Goal: Information Seeking & Learning: Learn about a topic

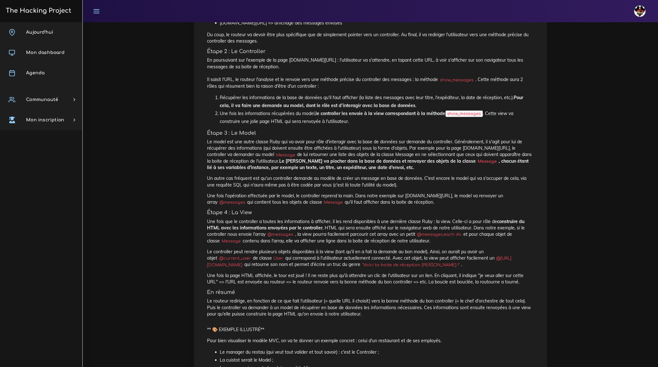
scroll to position [631, 0]
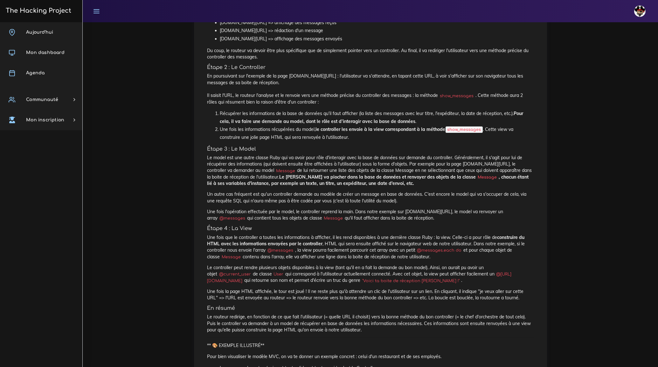
click at [370, 17] on div "CHRISTIAN Éditer profil Lier son compte Zone à risques Déconnexion" at bounding box center [370, 11] width 564 height 22
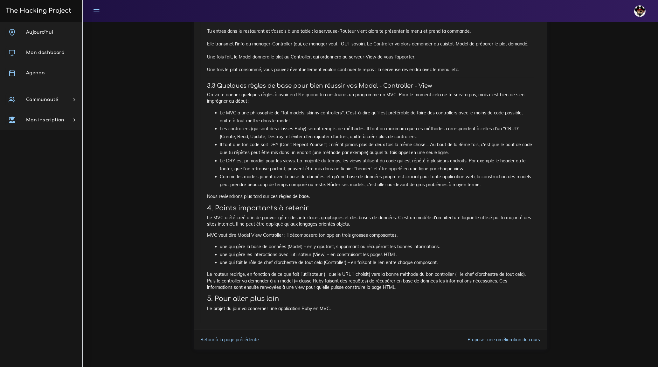
scroll to position [1005, 0]
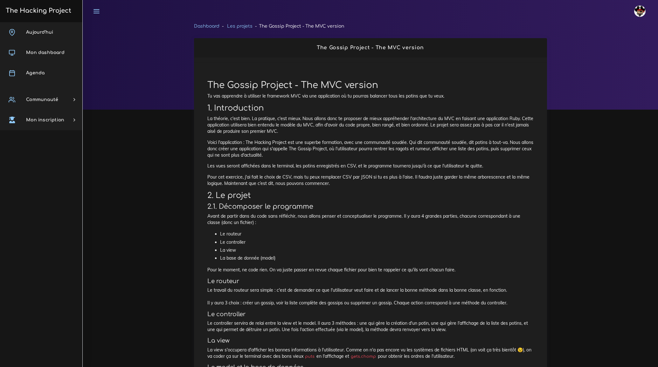
scroll to position [255, 0]
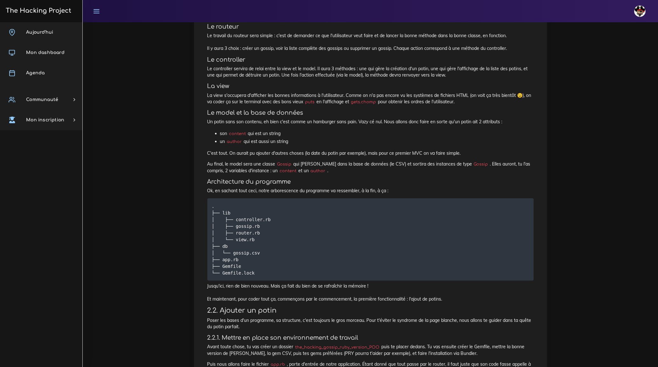
click at [381, 179] on h4 "Architecture du programme" at bounding box center [370, 181] width 326 height 7
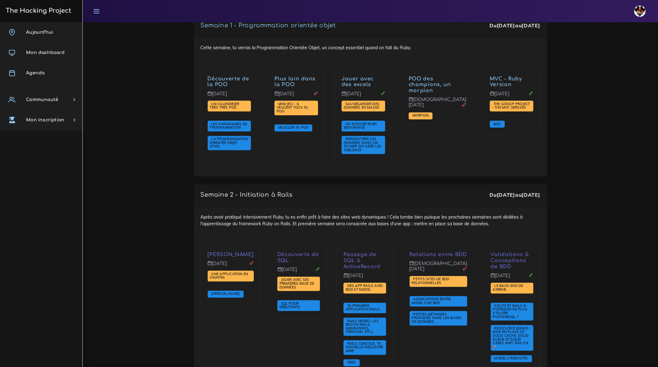
scroll to position [896, 0]
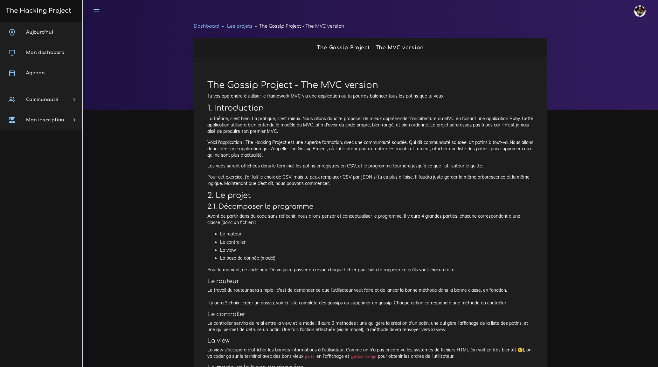
scroll to position [255, 0]
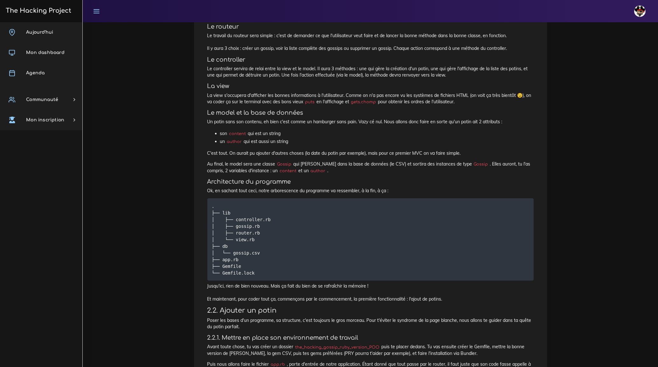
drag, startPoint x: 243, startPoint y: 47, endPoint x: 392, endPoint y: 49, distance: 149.2
click at [392, 49] on p "Le travail du routeur sera simple : c'est de demander ce que l'utilisateur veut…" at bounding box center [370, 41] width 326 height 19
copy p "créer un gossip, voir la liste complète des gossips ou supprimer un gossip"
click at [285, 93] on p "La view s'occupera d'afficher les bonnes informations à l'utilisateur. Comme on…" at bounding box center [370, 98] width 326 height 13
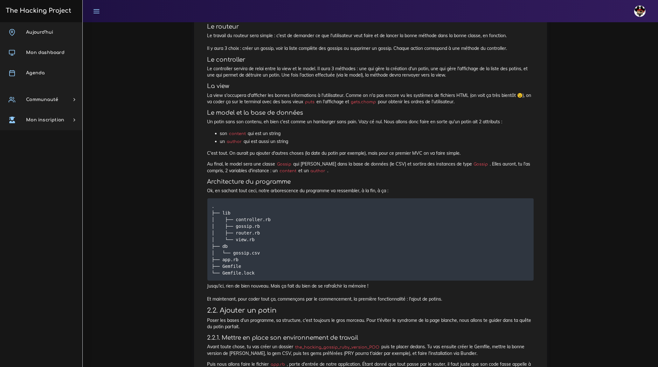
scroll to position [284, 0]
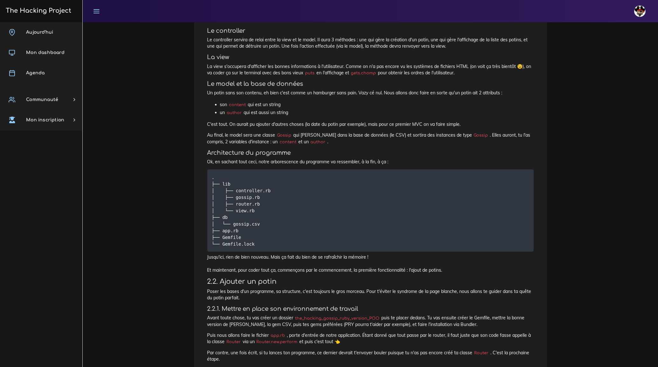
click at [320, 54] on h4 "La view" at bounding box center [370, 57] width 326 height 7
click at [339, 83] on h4 "Le model et la base de données" at bounding box center [370, 83] width 326 height 7
click at [331, 115] on li "un author qui est aussi un string" at bounding box center [377, 113] width 314 height 8
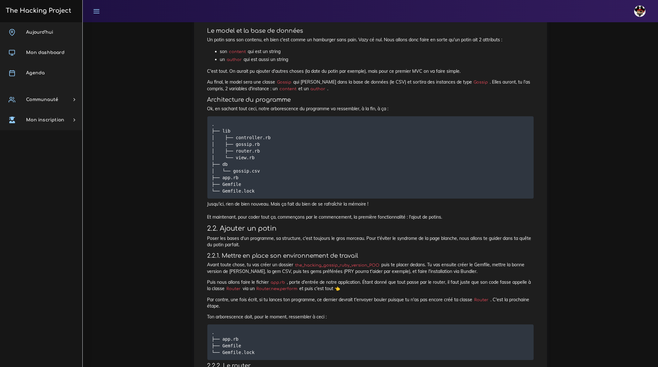
scroll to position [339, 0]
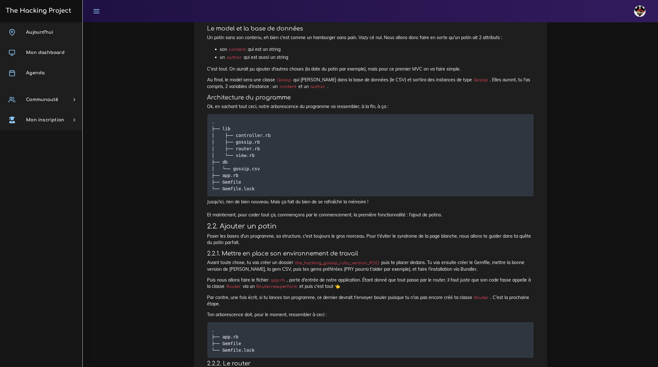
click at [366, 60] on li "un author qui est aussi un string" at bounding box center [377, 57] width 314 height 8
click at [338, 106] on p "Ok, en sachant tout ceci, notre arborescence du programme va ressembler, à la f…" at bounding box center [370, 106] width 326 height 6
click at [370, 60] on li "un author qui est aussi un string" at bounding box center [377, 57] width 314 height 8
drag, startPoint x: 220, startPoint y: 48, endPoint x: 292, endPoint y: 60, distance: 72.5
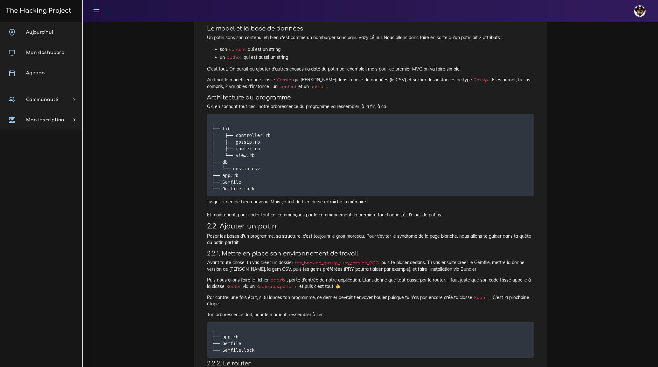
click at [292, 60] on ul "son content qui est un string un author qui est aussi un string" at bounding box center [370, 53] width 326 height 16
copy ul "son content qui est un string un author qui est aussi un string"
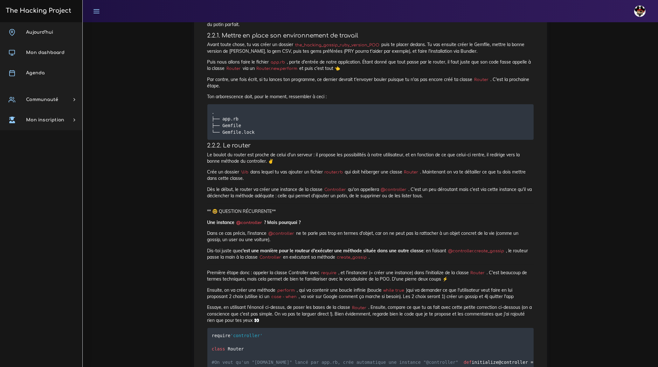
scroll to position [570, 0]
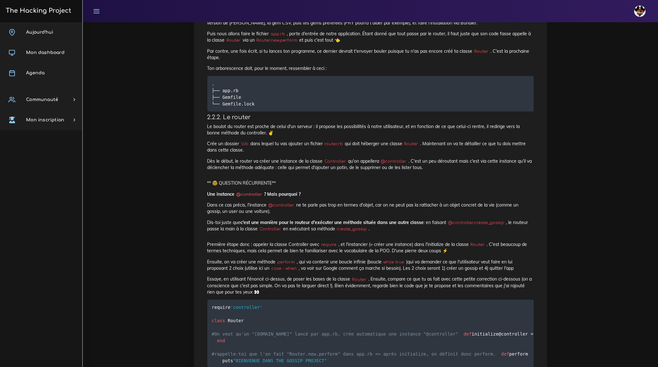
scroll to position [590, 0]
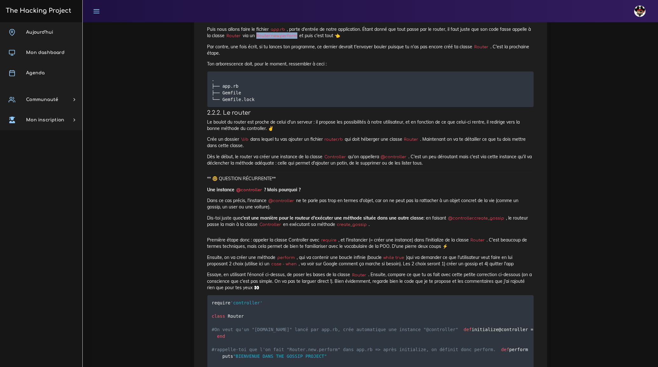
drag, startPoint x: 261, startPoint y: 35, endPoint x: 301, endPoint y: 38, distance: 40.2
click at [299, 38] on code "Router.new.perform" at bounding box center [277, 36] width 45 height 6
copy code "Router.new.perform"
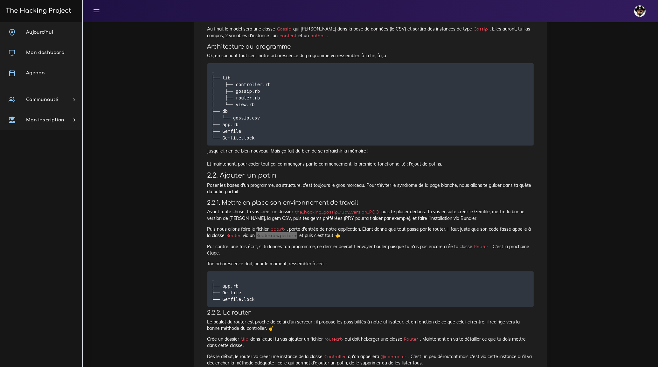
scroll to position [388, 0]
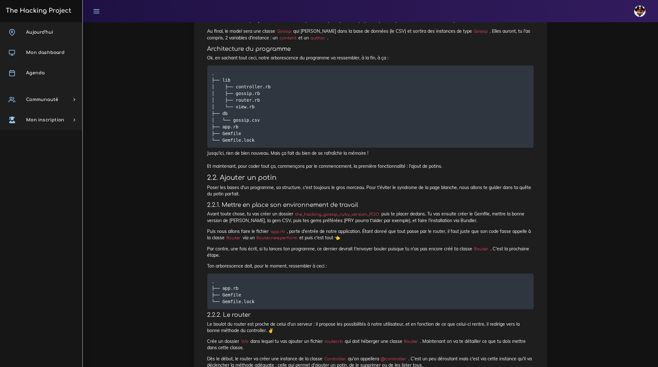
click at [305, 133] on pre ". ├── lib │ ├── controller.rb │ ├── gossip.rb │ ├── router.rb │ └── view.rb ├──…" at bounding box center [370, 107] width 326 height 82
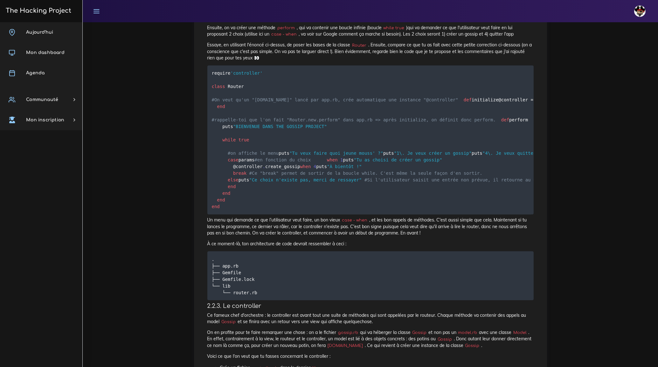
scroll to position [821, 0]
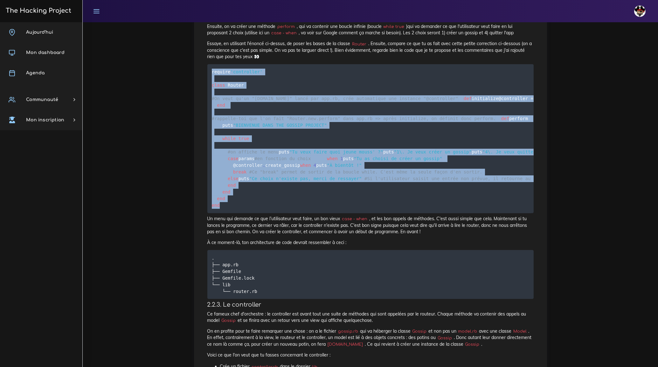
drag, startPoint x: 212, startPoint y: 71, endPoint x: 224, endPoint y: 318, distance: 246.9
click at [224, 213] on pre "require 'controller' class Router #On veut qu'un "[DOMAIN_NAME]" lancé par app.…" at bounding box center [370, 138] width 326 height 149
copy code "loremip 'dolorsitam' conse Adipis #El sedd ei'te "Incidi.utl" etdol mag ali.en,…"
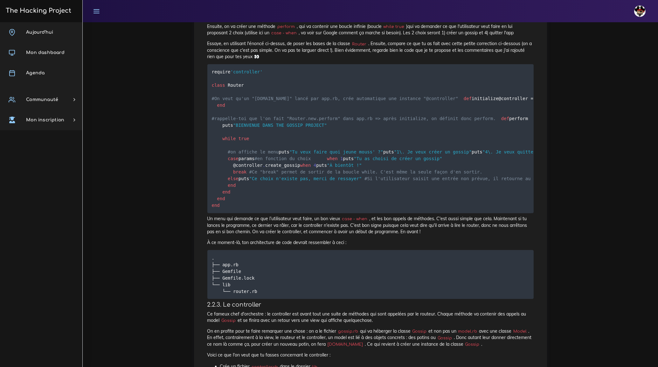
click at [288, 57] on p "Essaye, en utilisant l'énoncé ci-dessus, de poser les bases de la classe Router…" at bounding box center [370, 49] width 326 height 19
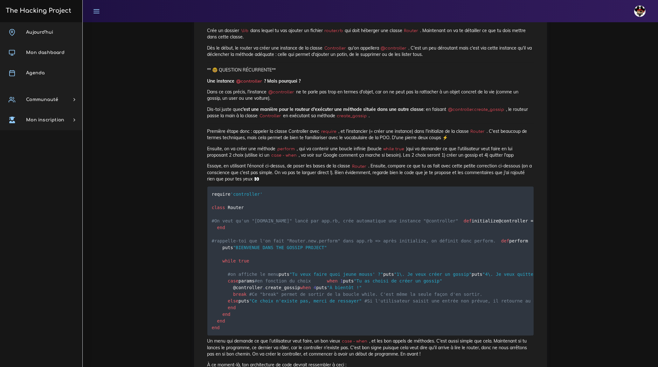
scroll to position [703, 0]
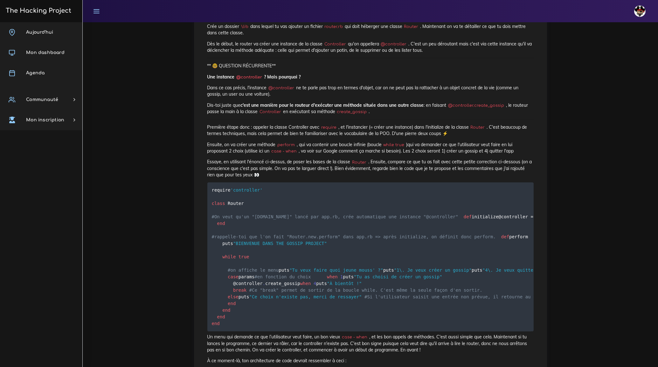
click at [369, 76] on p "Une instance @controller ? Mais pourquoi ?" at bounding box center [370, 77] width 326 height 6
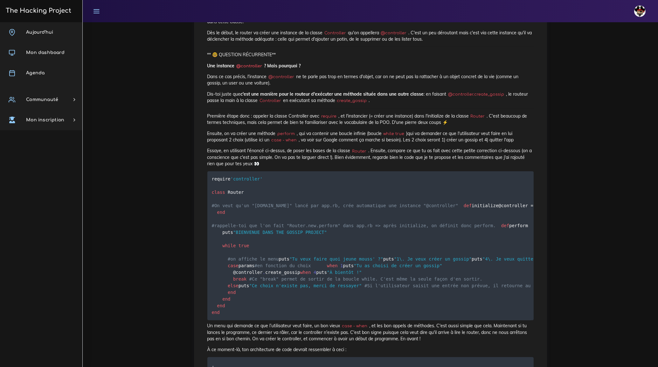
scroll to position [716, 0]
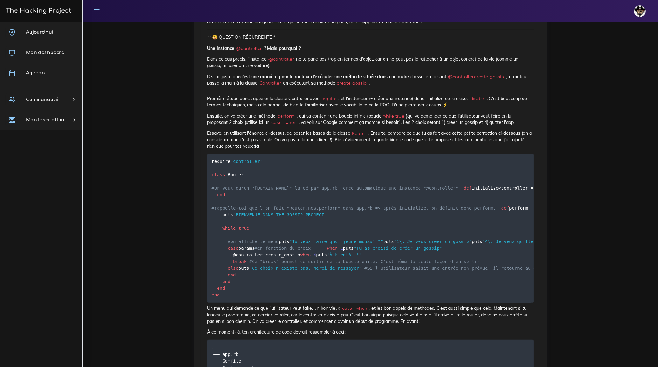
scroll to position [736, 0]
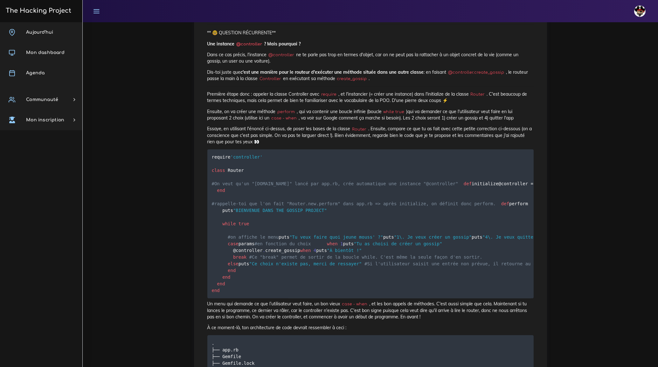
click at [359, 78] on code "create_gossip" at bounding box center [351, 79] width 33 height 6
copy code "create_gossip"
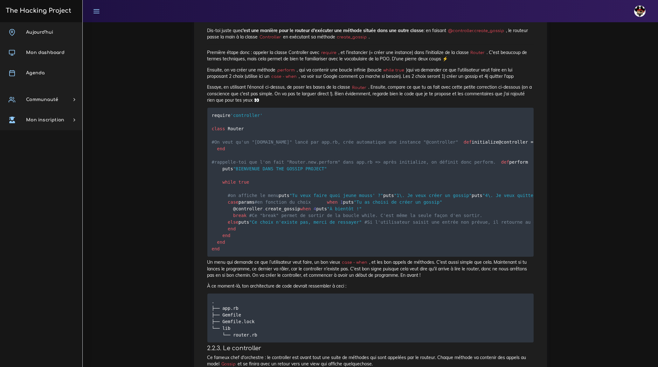
scroll to position [780, 0]
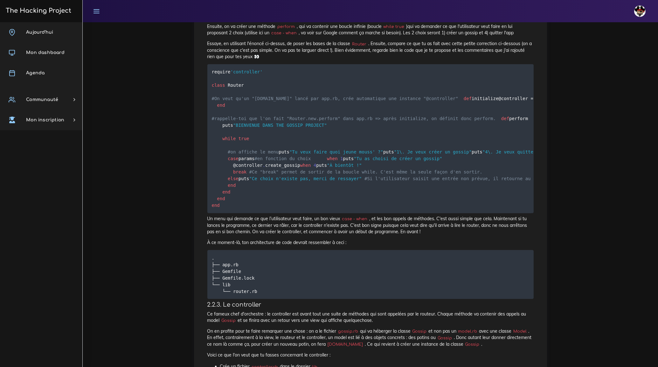
scroll to position [819, 0]
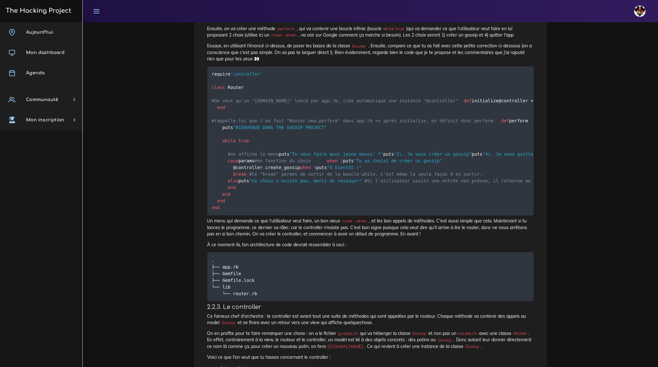
click at [356, 157] on pre "require 'controller' class Router #On veut qu'un "[DOMAIN_NAME]" lancé par app.…" at bounding box center [370, 140] width 326 height 149
click at [324, 151] on pre "require 'controller' class Router #On veut qu'un "[DOMAIN_NAME]" lancé par app.…" at bounding box center [370, 140] width 326 height 149
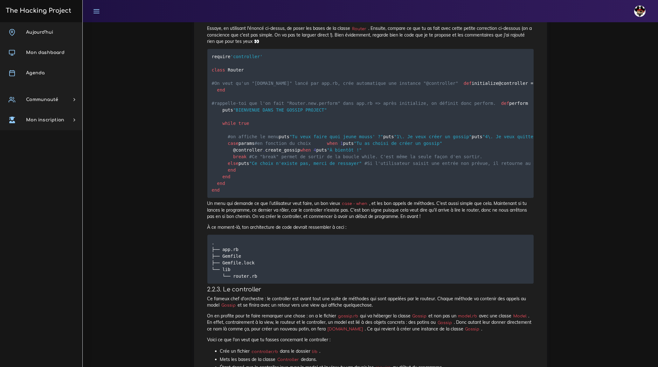
scroll to position [866, 0]
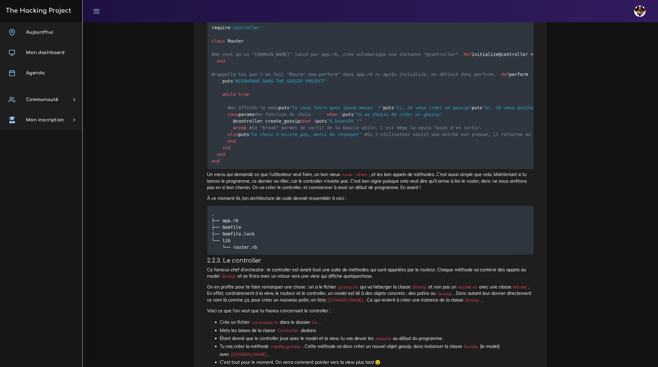
click at [378, 118] on pre "require 'controller' class Router #On veut qu'un "[DOMAIN_NAME]" lancé par app.…" at bounding box center [370, 94] width 326 height 149
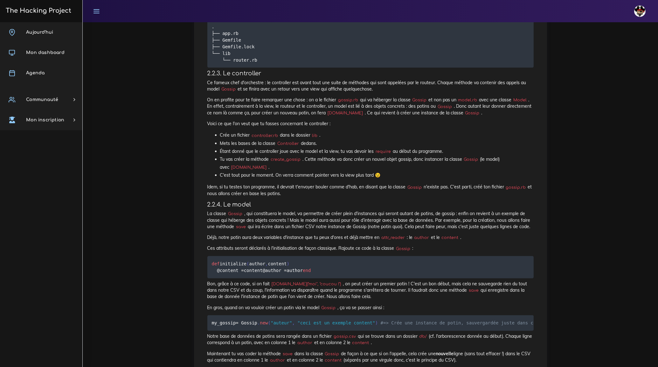
scroll to position [1068, 0]
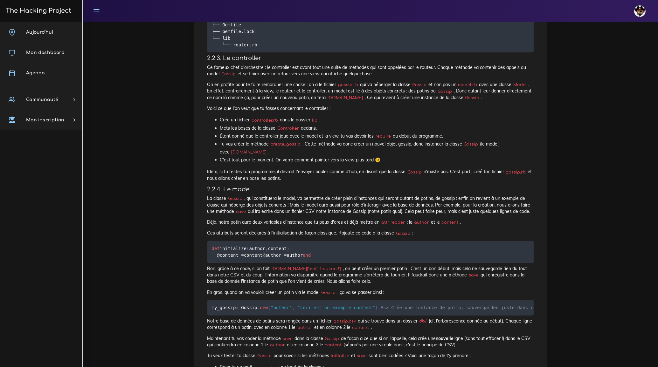
click at [280, 77] on p "Ce fameux chef d'orchestre : le controller est avant tout une suite de méthodes…" at bounding box center [370, 70] width 326 height 13
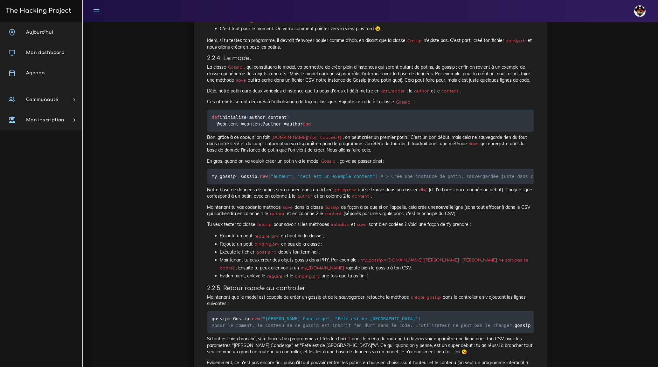
scroll to position [1213, 0]
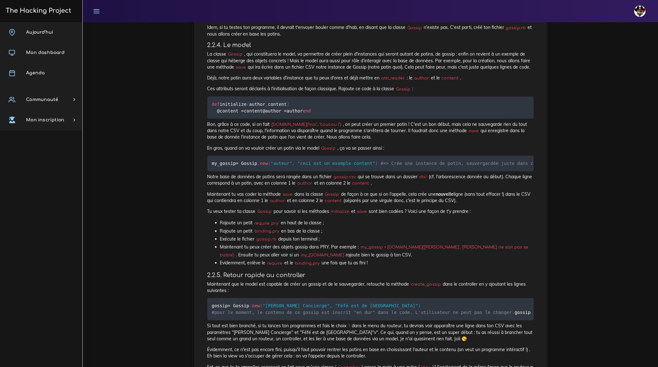
click at [356, 81] on p "Déjà, notre potin aura deux variables d'instance que tu peux d'ores et déjà met…" at bounding box center [370, 78] width 326 height 6
click at [300, 76] on div "The Gossip Project - The MVC version Tu vas apprendre à utiliser le framework M…" at bounding box center [371, 51] width 340 height 2381
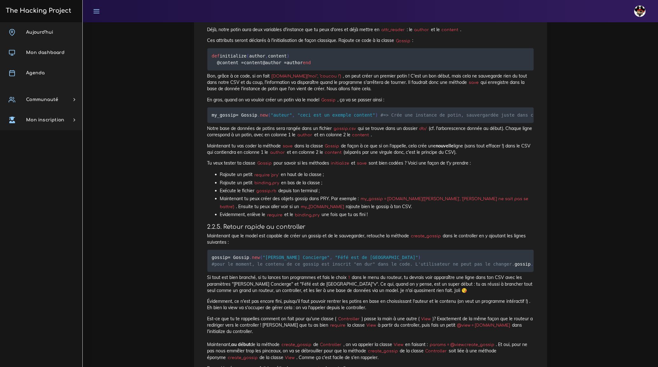
scroll to position [1265, 0]
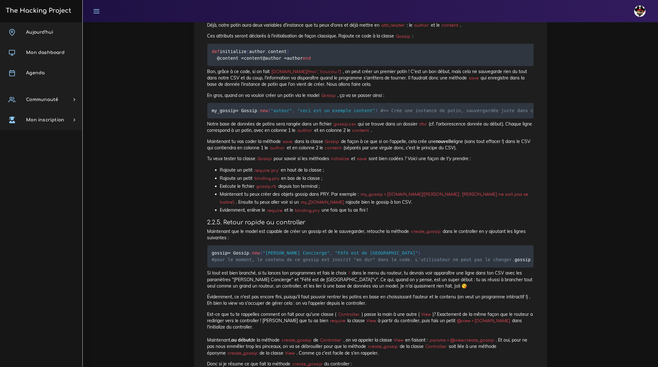
click at [324, 17] on p "La classe Gossip , qui constituera le model, va permettre de créer plein d'inst…" at bounding box center [370, 7] width 326 height 19
copy code "create_gossip"
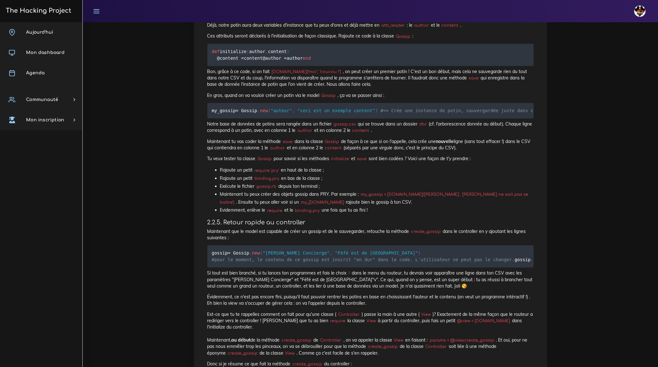
drag, startPoint x: 222, startPoint y: 72, endPoint x: 245, endPoint y: 73, distance: 23.3
copy code "[DOMAIN_NAME]"
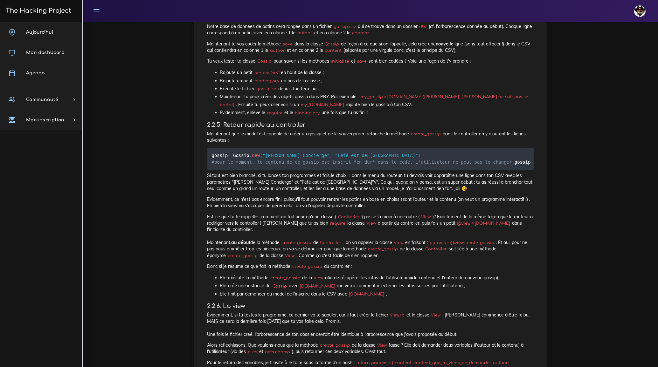
scroll to position [1365, 0]
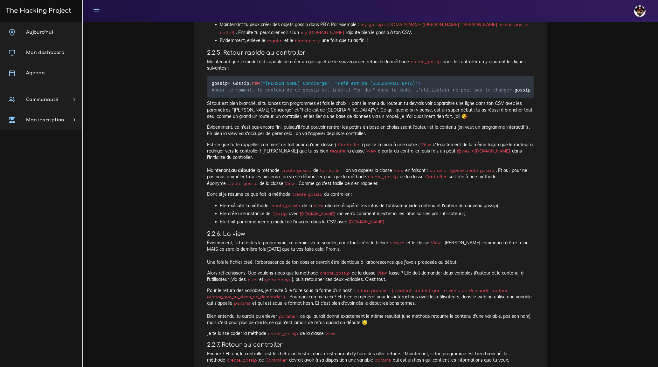
scroll to position [1438, 0]
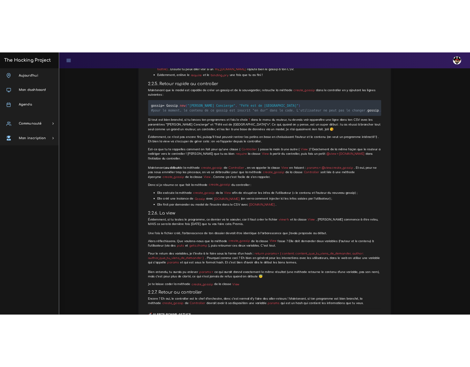
scroll to position [1448, 0]
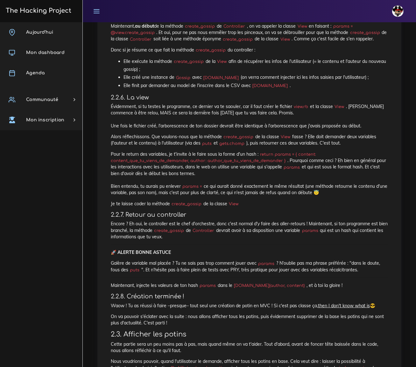
scroll to position [1679, 0]
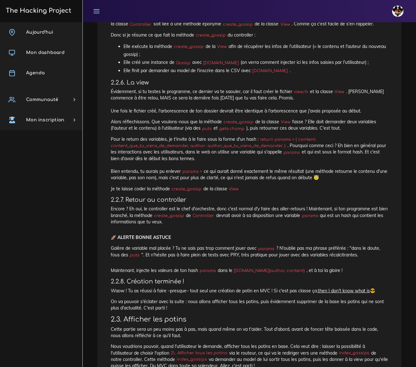
drag, startPoint x: 115, startPoint y: 60, endPoint x: 115, endPoint y: 65, distance: 4.8
copy code "gossip = Gossip . new ( "[PERSON_NAME]" , "Féfé est de Bordeaux" )"
drag, startPoint x: 115, startPoint y: 79, endPoint x: 143, endPoint y: 81, distance: 27.7
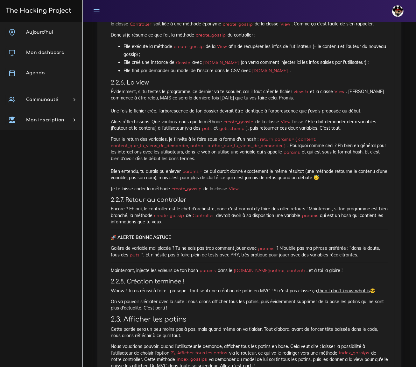
copy code "gossip . save"
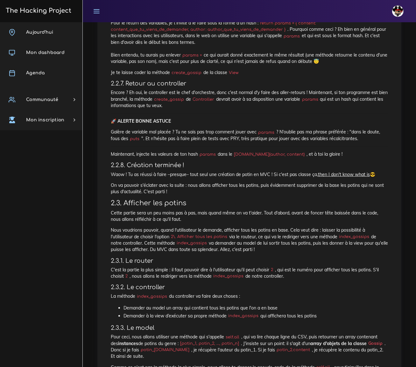
scroll to position [1797, 0]
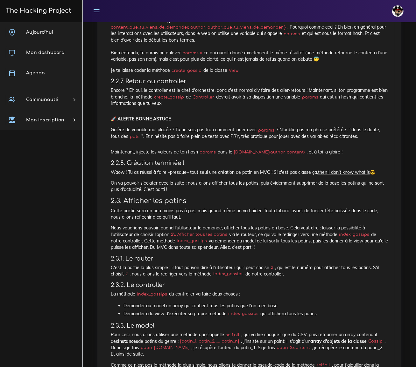
drag, startPoint x: 129, startPoint y: 38, endPoint x: 165, endPoint y: 38, distance: 36.3
copy code "@view = [DOMAIN_NAME]"
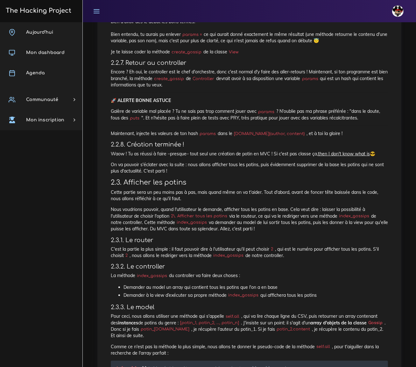
scroll to position [1820, 0]
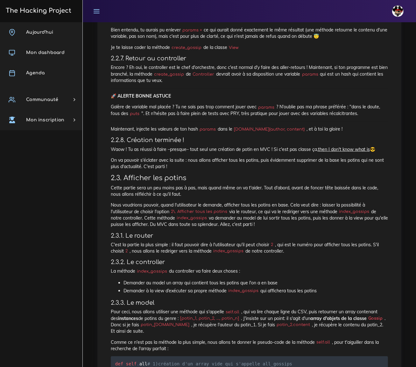
drag, startPoint x: 342, startPoint y: 31, endPoint x: 152, endPoint y: 37, distance: 189.4
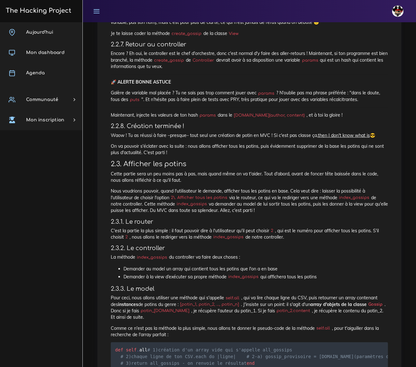
scroll to position [1832, 0]
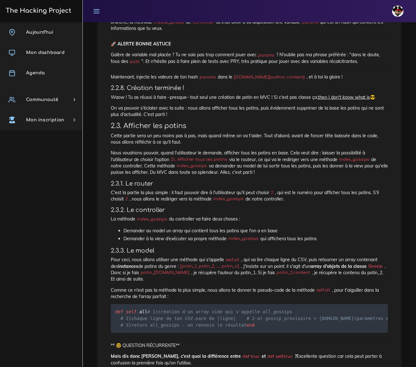
scroll to position [1885, 0]
